Goal: Task Accomplishment & Management: Manage account settings

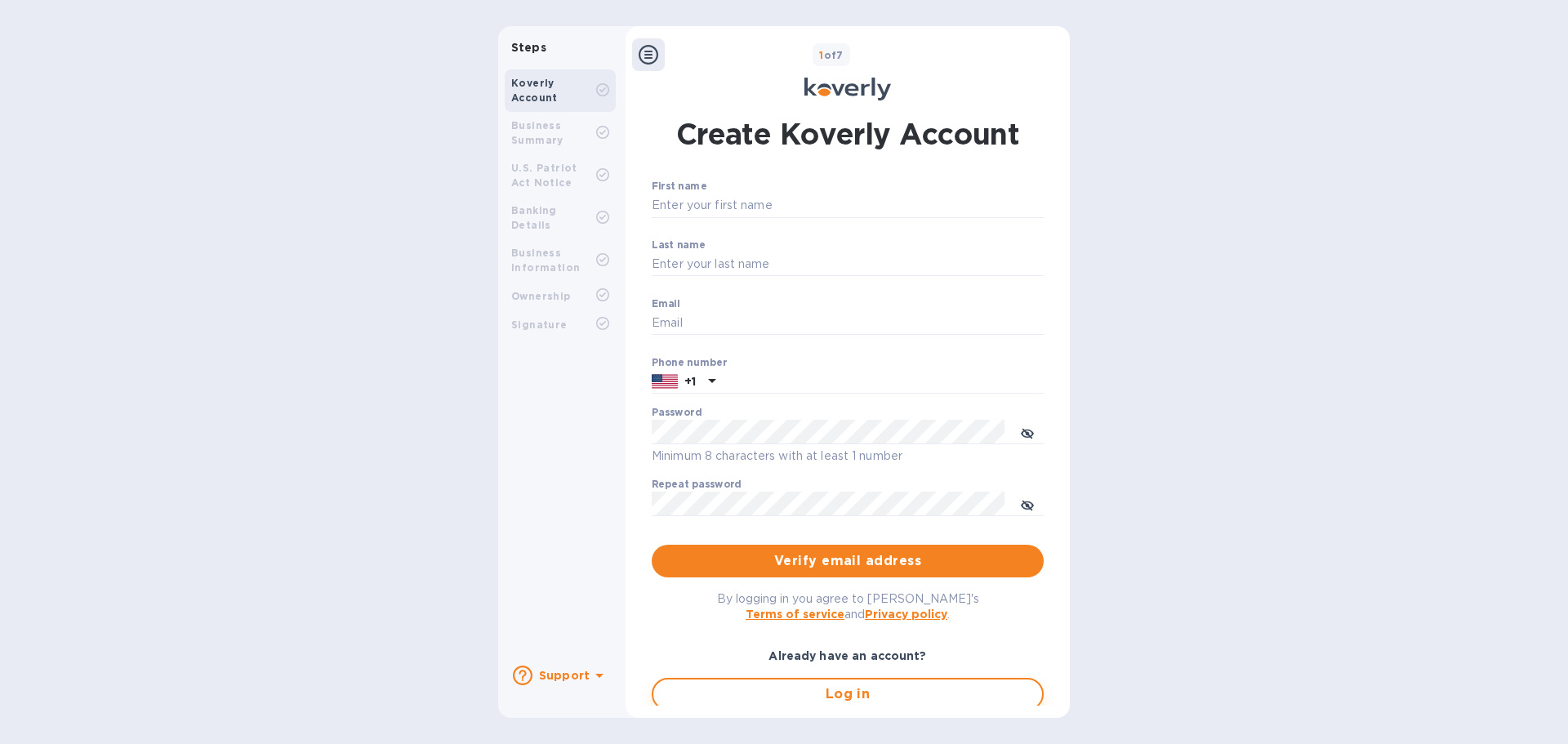
type input "[EMAIL_ADDRESS][DOMAIN_NAME]"
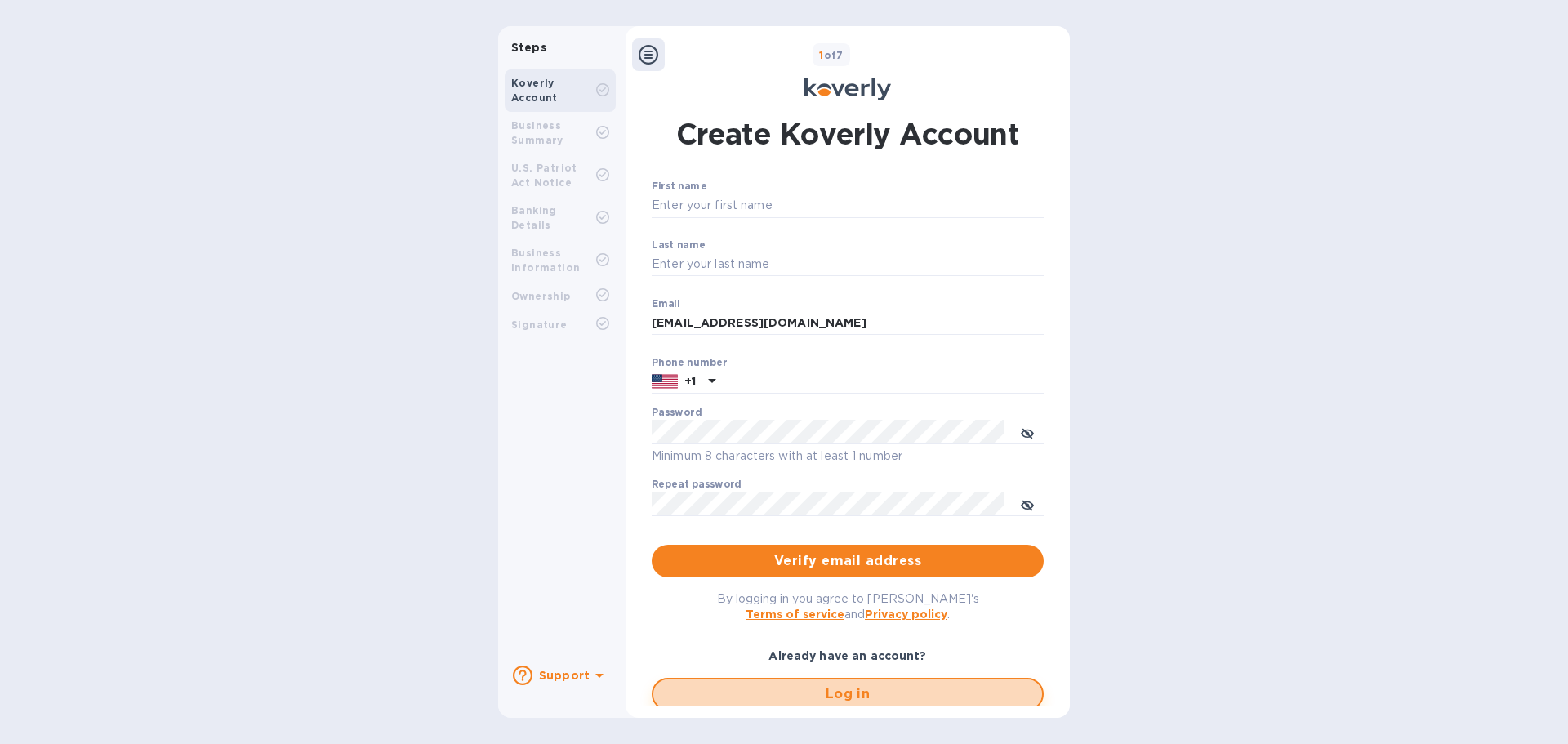
click at [808, 700] on span "Log in" at bounding box center [847, 694] width 363 height 19
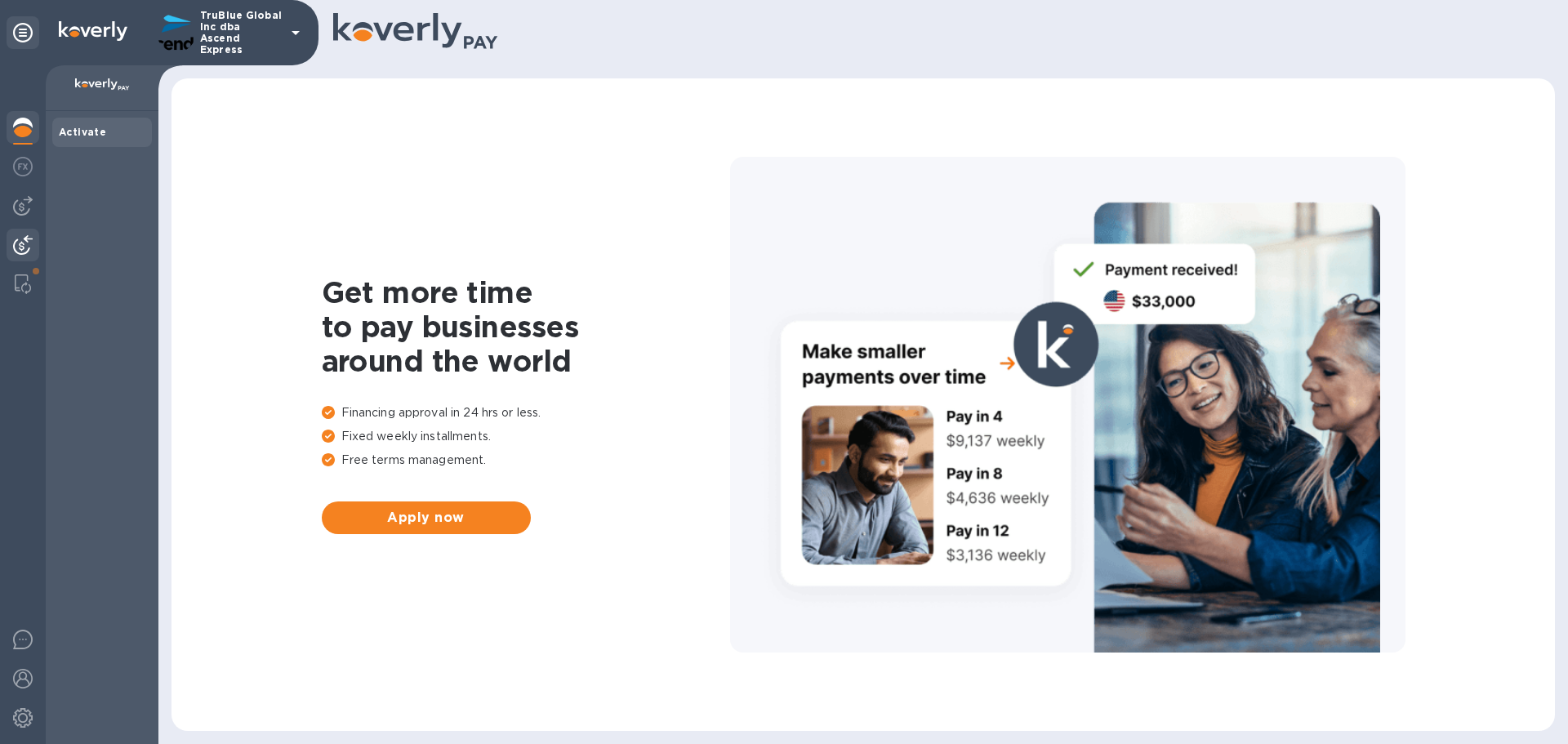
click at [19, 247] on img at bounding box center [22, 245] width 19 height 19
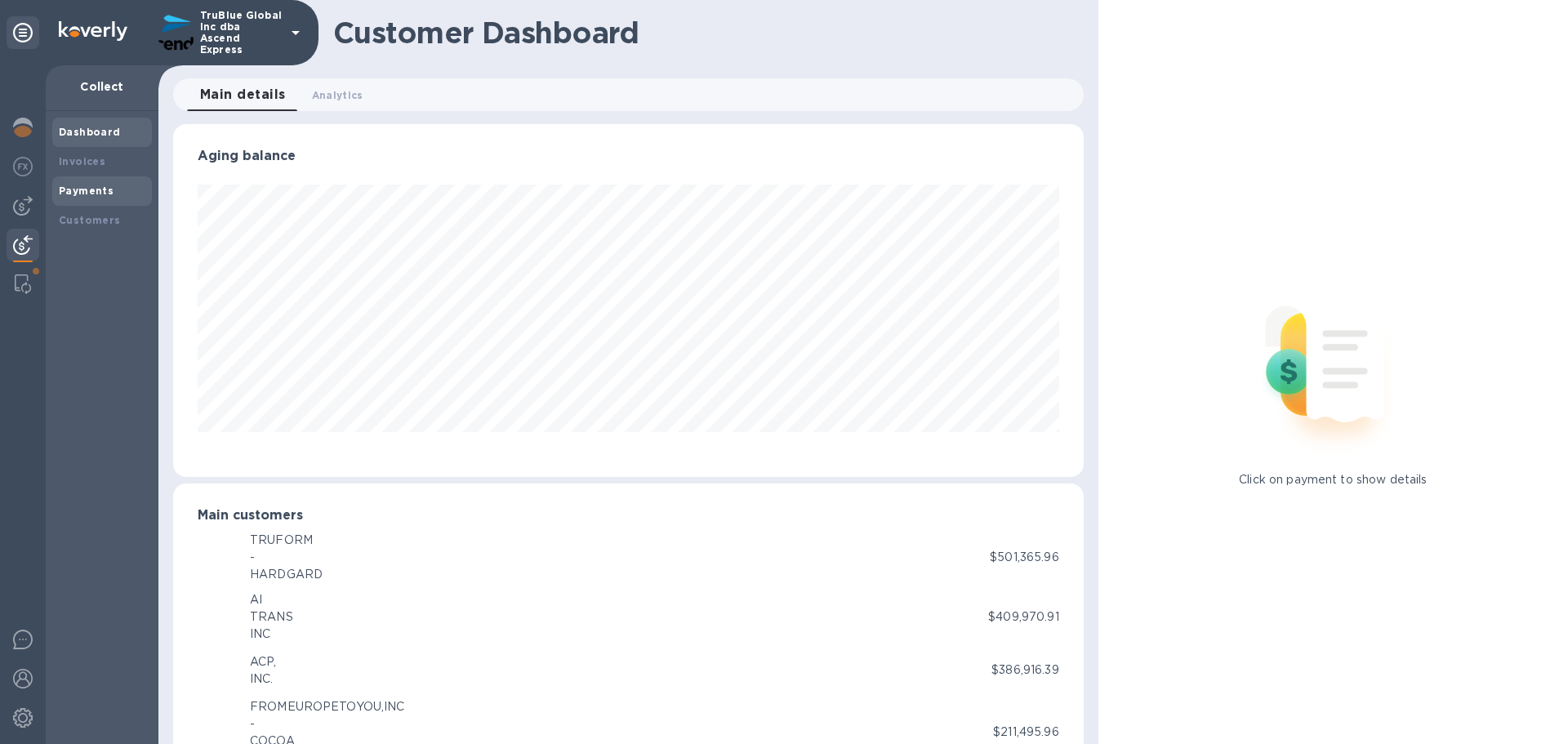
scroll to position [816360, 815548]
click at [79, 191] on b "Payments" at bounding box center [86, 191] width 55 height 12
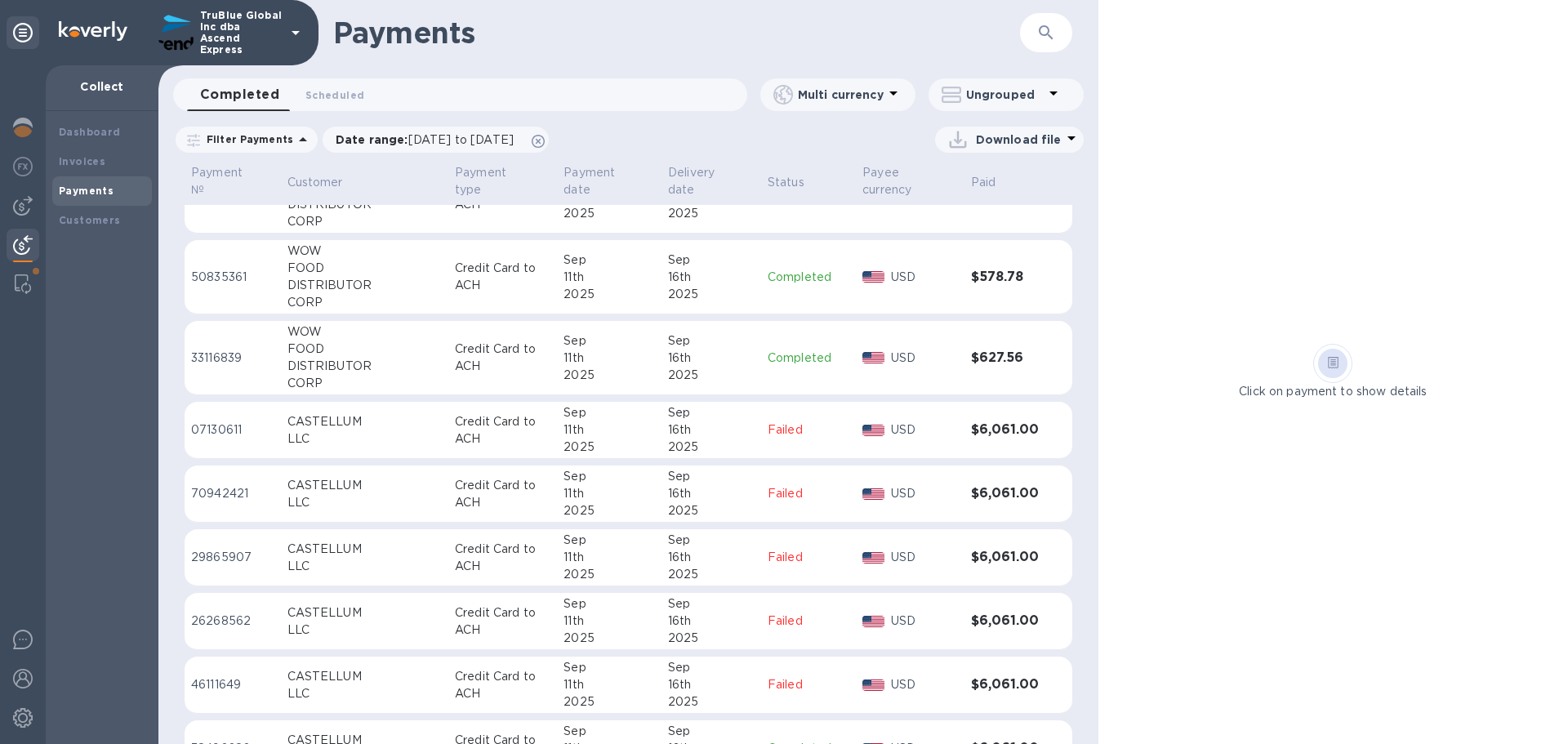
scroll to position [817, 0]
